Goal: Obtain resource: Download file/media

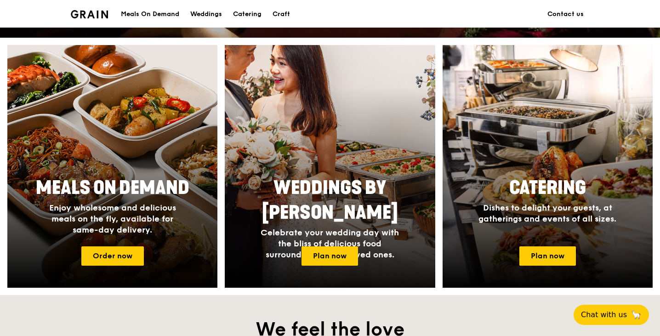
scroll to position [403, 0]
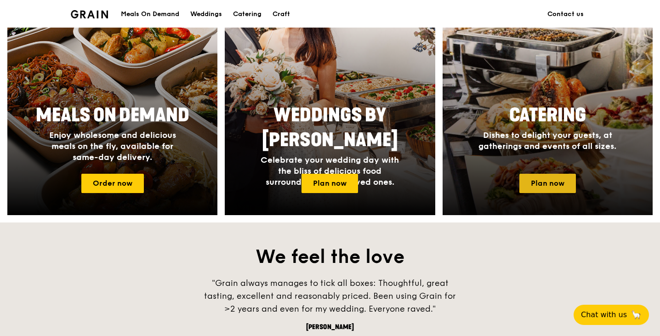
click at [539, 184] on link "Plan now" at bounding box center [548, 183] width 57 height 19
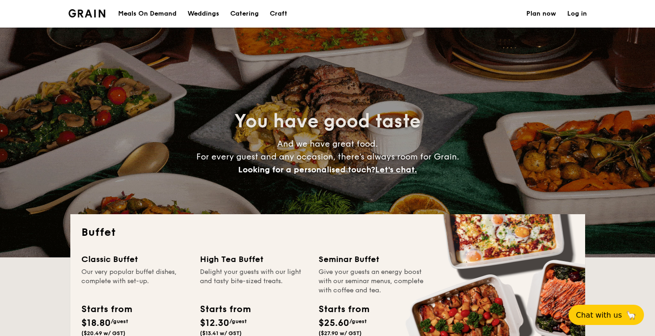
select select
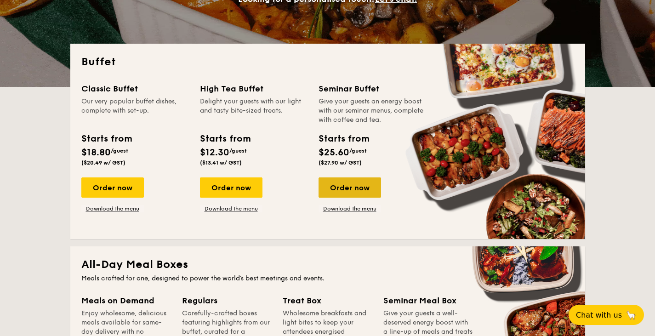
scroll to position [171, 0]
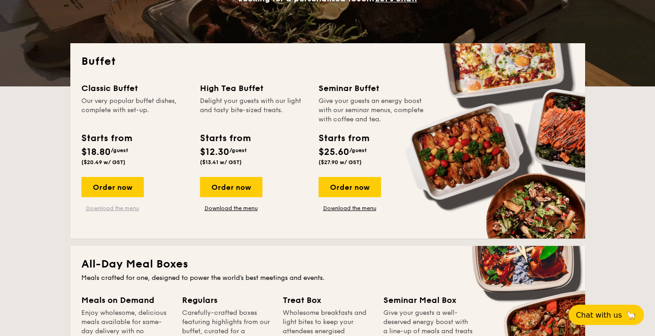
click at [113, 205] on link "Download the menu" at bounding box center [112, 208] width 63 height 7
